Goal: Information Seeking & Learning: Learn about a topic

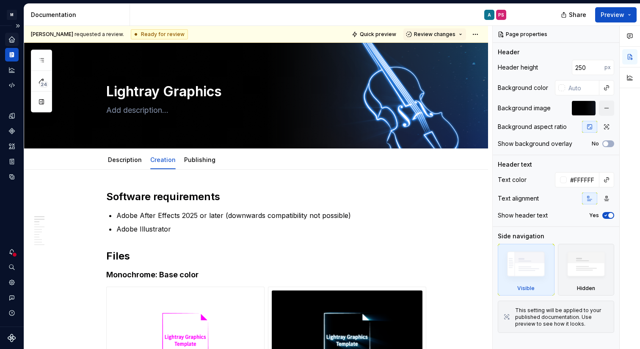
click at [15, 39] on icon "Home" at bounding box center [12, 40] width 8 height 8
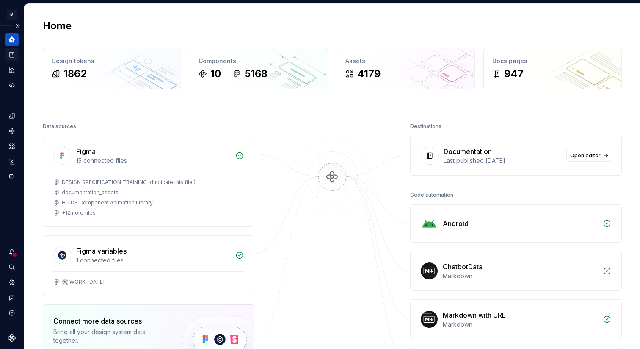
click at [14, 57] on icon "Documentation" at bounding box center [12, 55] width 4 height 6
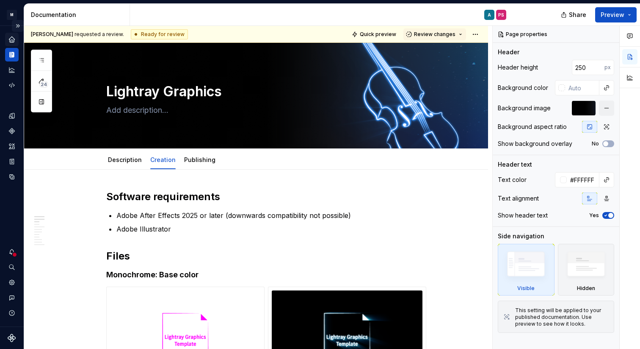
click at [20, 26] on button "Expand sidebar" at bounding box center [18, 26] width 12 height 12
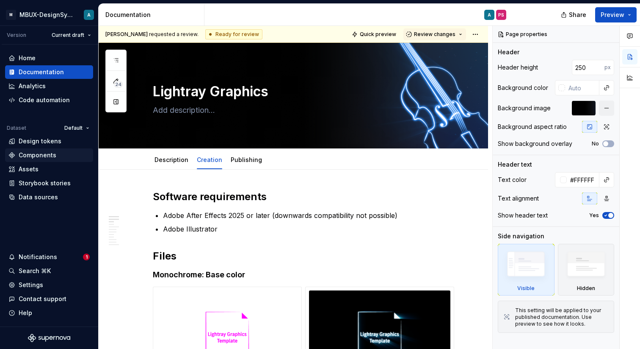
click at [26, 152] on div "Components" at bounding box center [38, 155] width 38 height 8
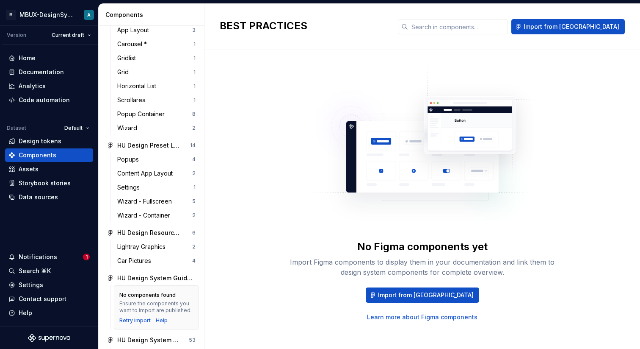
scroll to position [1273, 0]
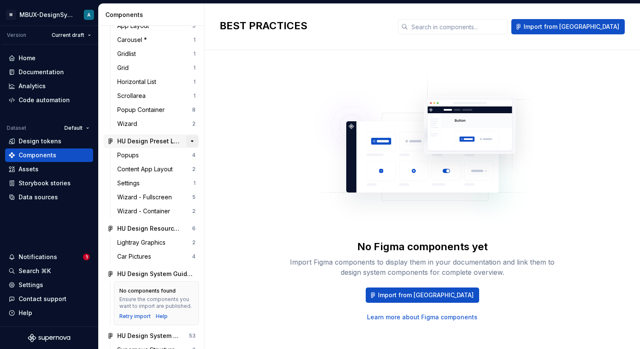
click at [188, 147] on button "button" at bounding box center [192, 141] width 12 height 12
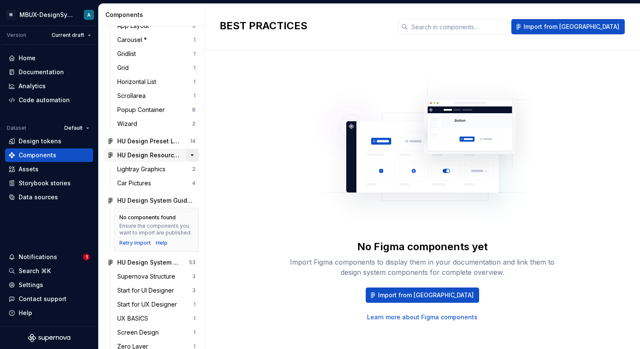
click at [188, 161] on button "button" at bounding box center [192, 155] width 12 height 12
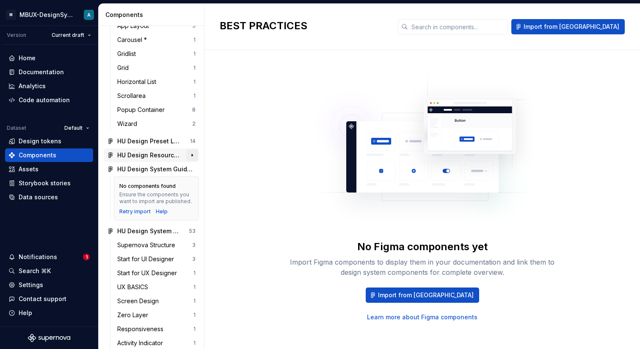
click at [188, 161] on button "button" at bounding box center [192, 155] width 12 height 12
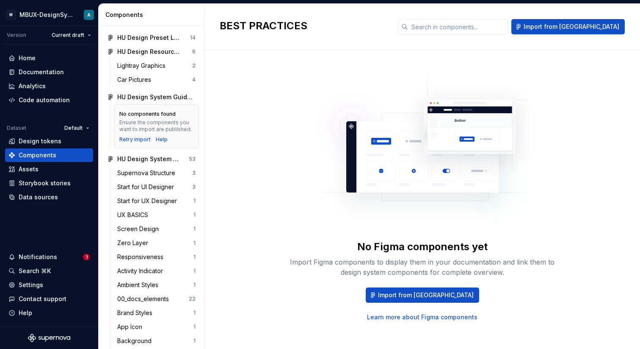
scroll to position [1377, 0]
click at [134, 100] on div "HU Design System Guidelines l Patterns" at bounding box center [156, 96] width 78 height 8
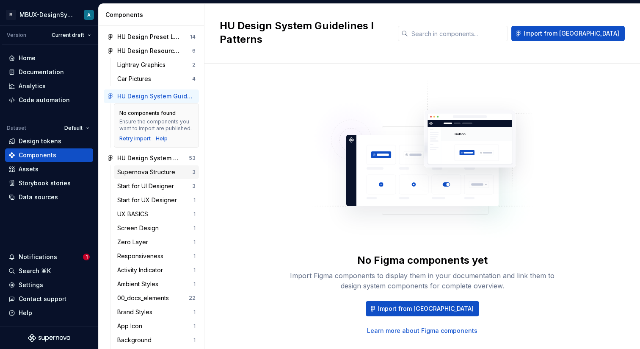
click at [158, 176] on div "Supernova Structure" at bounding box center [147, 172] width 61 height 8
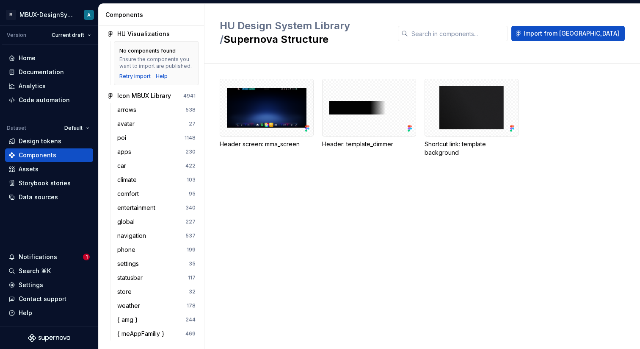
scroll to position [2114, 0]
click at [15, 70] on div "Documentation" at bounding box center [48, 72] width 81 height 8
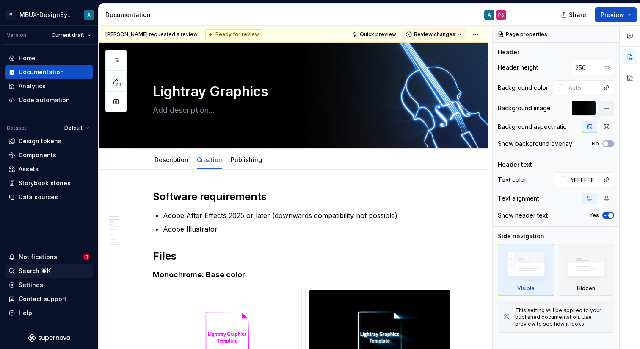
click at [21, 268] on div "Search ⌘K" at bounding box center [35, 270] width 32 height 8
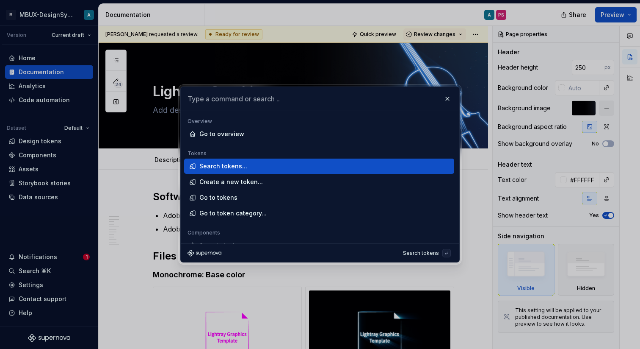
type textarea "*"
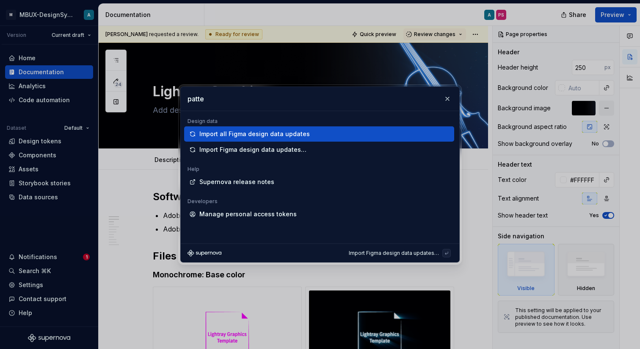
type input "patter"
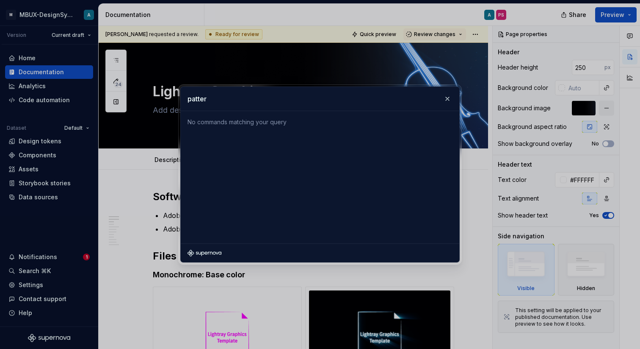
type textarea "*"
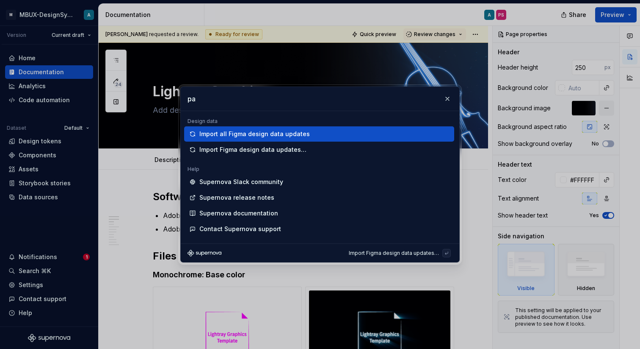
type input "p"
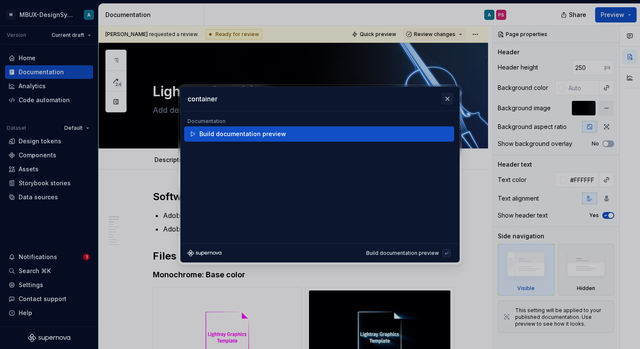
type input "container"
click at [452, 99] on button "button" at bounding box center [448, 99] width 12 height 12
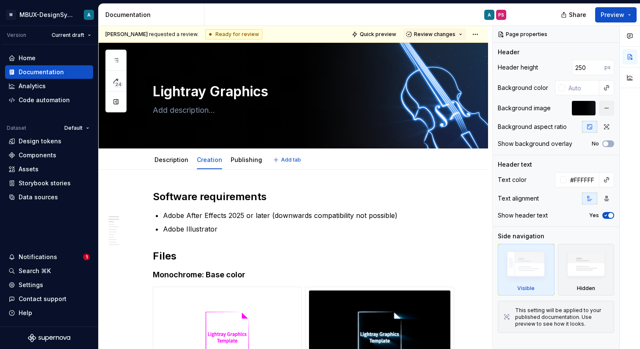
click at [460, 166] on div "Description Creation Publishing Add tab" at bounding box center [294, 159] width 390 height 21
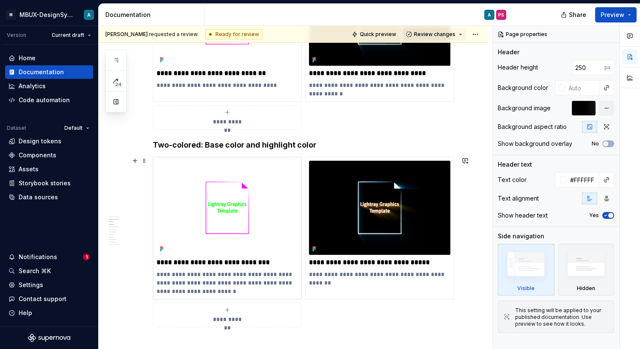
scroll to position [340, 0]
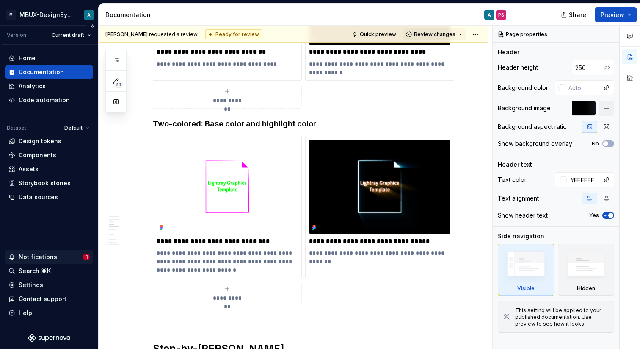
click at [42, 256] on div "Notifications" at bounding box center [38, 256] width 39 height 8
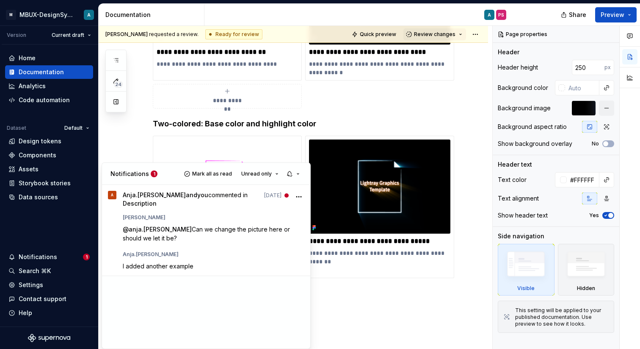
click at [112, 133] on html "M MBUX-DesignSystem A Version Current draft Home Documentation Analytics Code a…" at bounding box center [320, 174] width 640 height 349
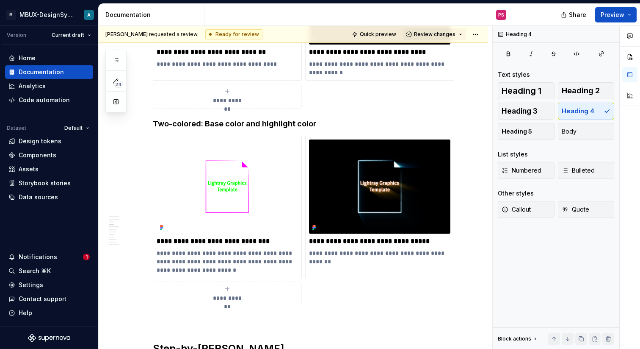
type textarea "*"
